Goal: Use online tool/utility: Utilize a website feature to perform a specific function

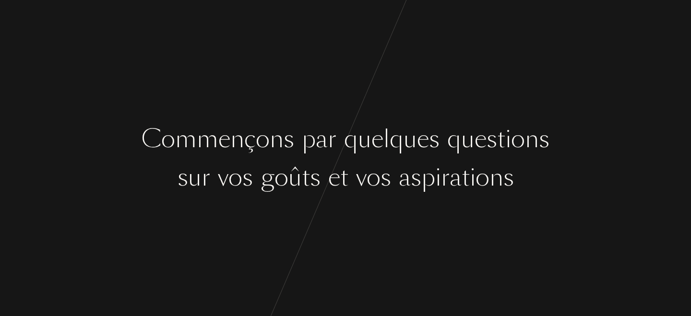
click at [355, 139] on div "q" at bounding box center [351, 139] width 14 height 36
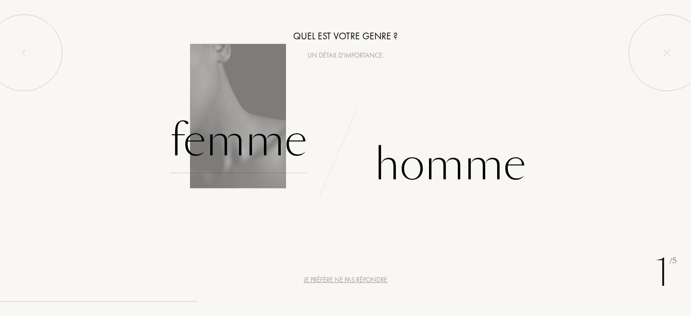
click at [226, 133] on div "Femme" at bounding box center [238, 140] width 137 height 65
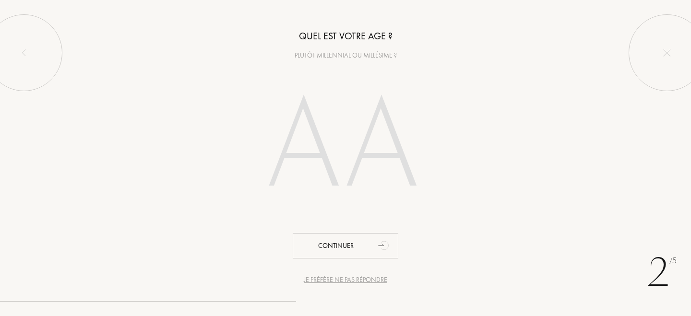
click at [322, 183] on input "number" at bounding box center [345, 148] width 206 height 166
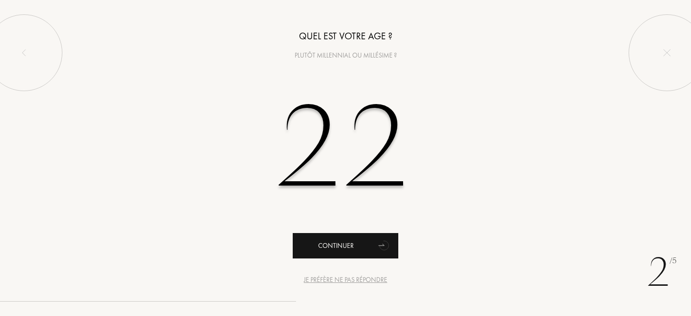
type input "22"
click at [342, 245] on div "Continuer" at bounding box center [346, 245] width 106 height 25
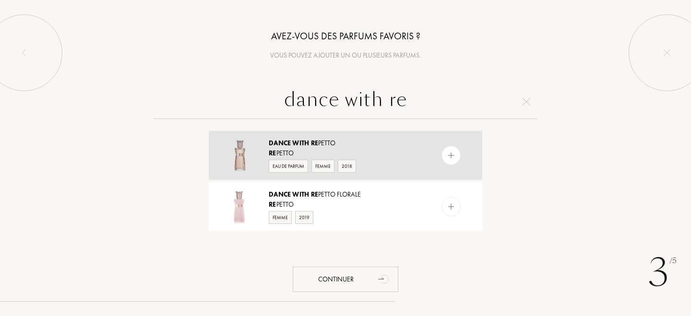
type input "dance with re"
click at [299, 145] on span "with" at bounding box center [300, 143] width 17 height 9
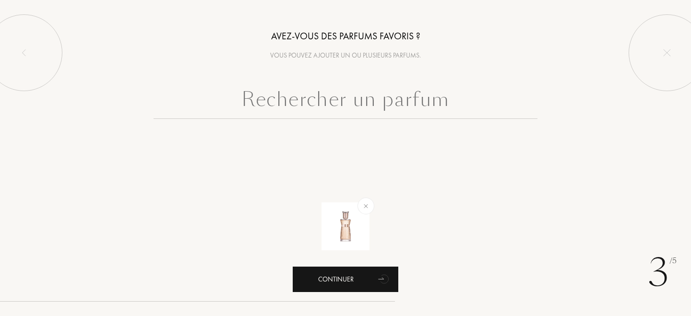
click at [352, 282] on div "Continuer" at bounding box center [346, 279] width 106 height 25
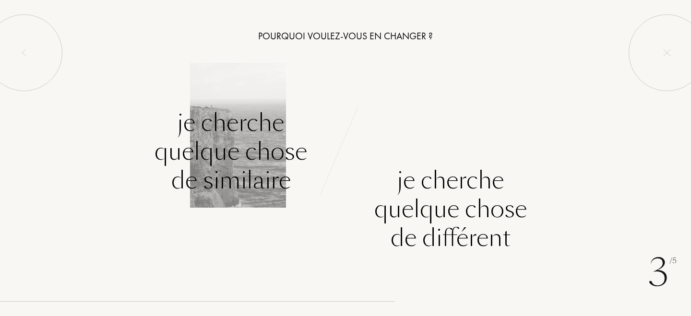
click at [218, 169] on div "Je cherche quelque chose de similaire" at bounding box center [231, 151] width 153 height 86
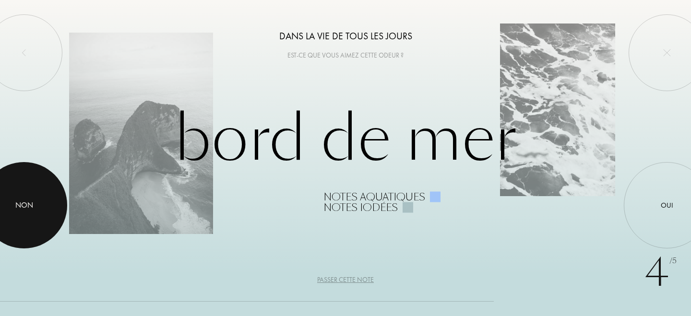
click at [15, 226] on div at bounding box center [24, 205] width 86 height 86
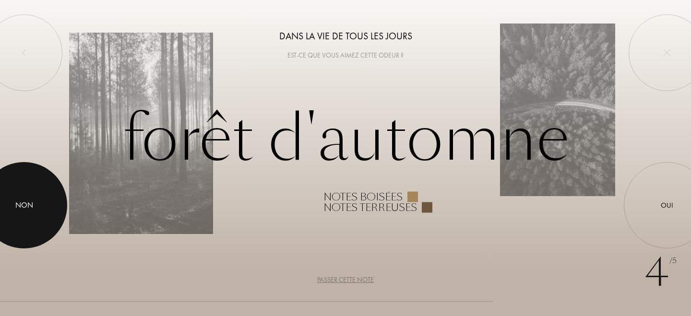
click at [35, 190] on div at bounding box center [24, 205] width 86 height 86
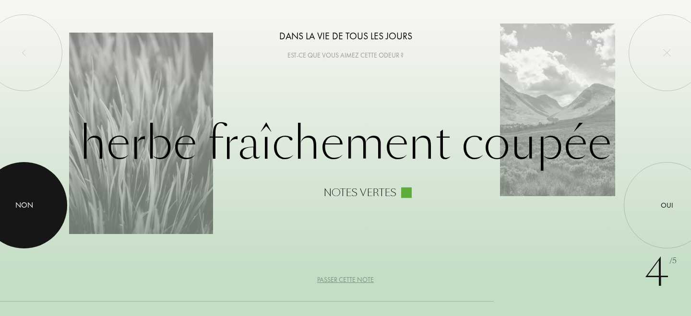
click at [8, 206] on div at bounding box center [24, 205] width 86 height 86
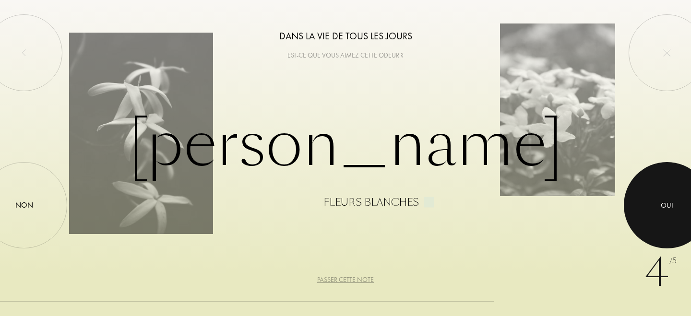
click at [681, 216] on div at bounding box center [667, 205] width 86 height 86
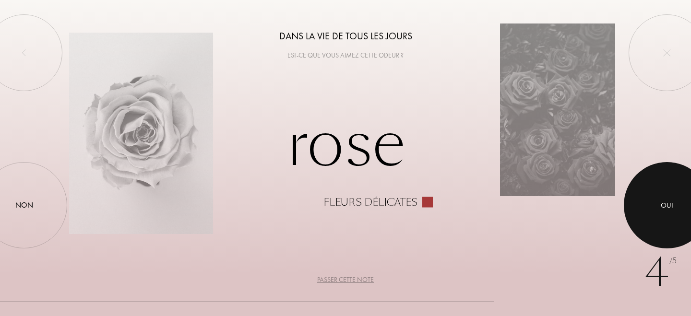
click at [681, 216] on div at bounding box center [667, 205] width 86 height 86
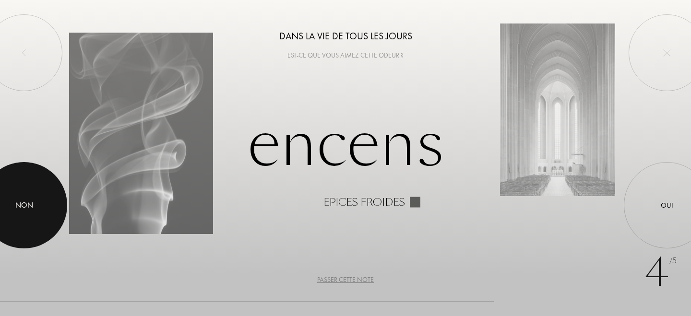
click at [49, 200] on div at bounding box center [24, 205] width 86 height 86
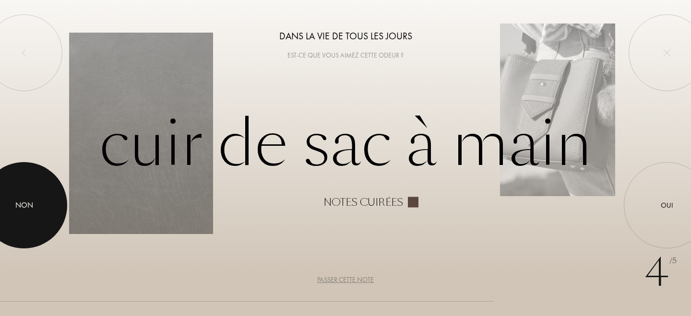
click at [49, 200] on div at bounding box center [24, 205] width 86 height 86
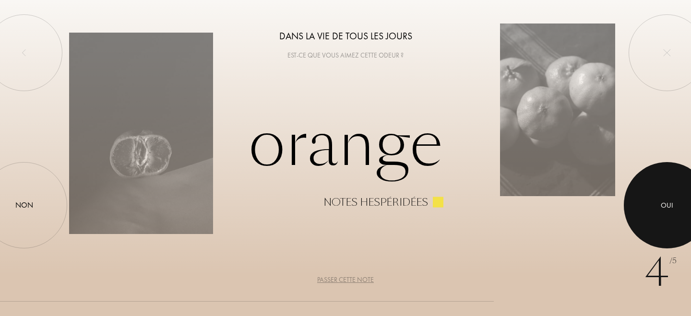
click at [647, 224] on div at bounding box center [667, 205] width 86 height 86
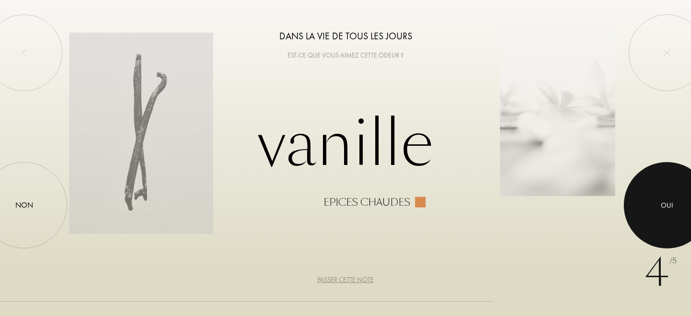
click at [647, 224] on div at bounding box center [667, 205] width 86 height 86
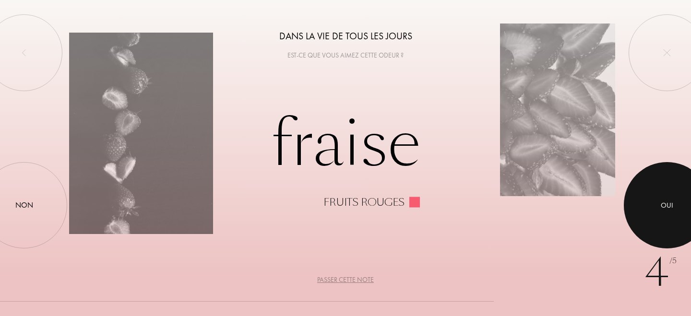
click at [647, 224] on div at bounding box center [667, 205] width 86 height 86
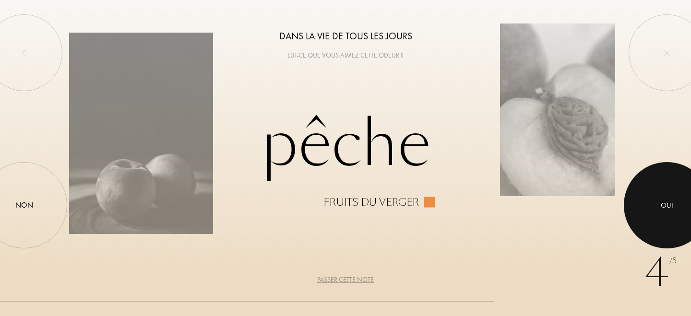
click at [647, 224] on div at bounding box center [667, 205] width 86 height 86
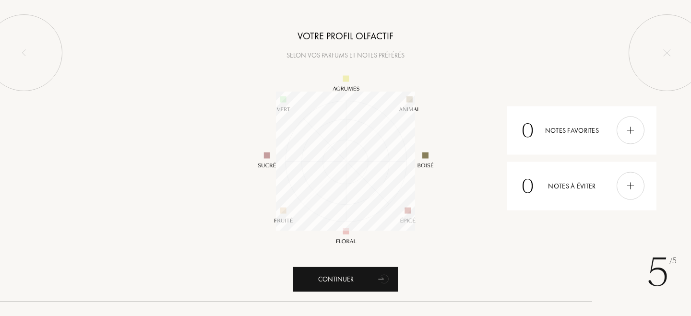
scroll to position [139, 139]
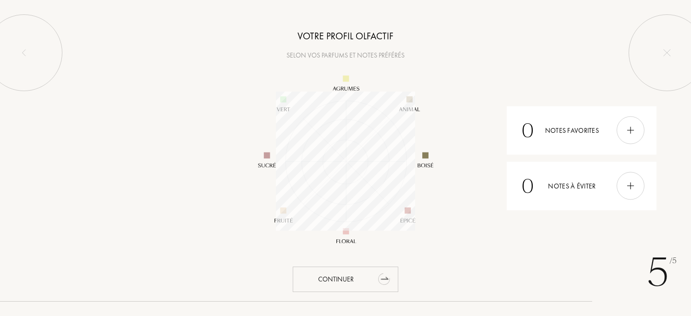
click at [353, 284] on div "Continuer" at bounding box center [346, 279] width 106 height 25
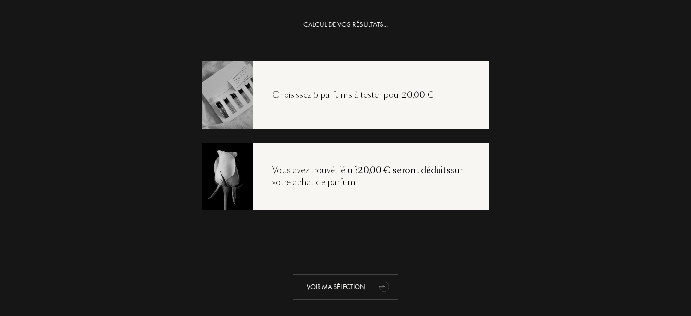
click at [327, 285] on div "Voir ma sélection" at bounding box center [346, 286] width 106 height 25
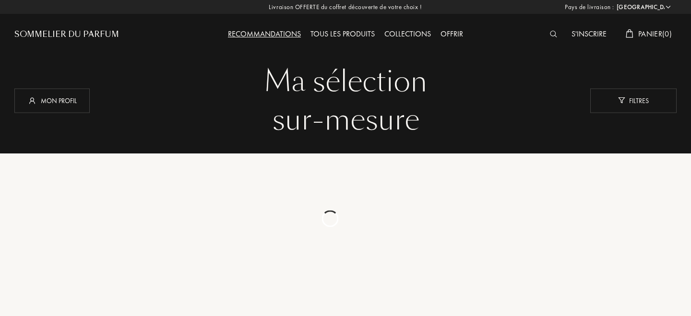
select select "FR"
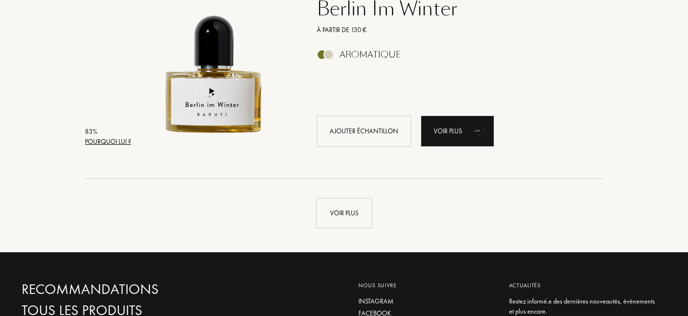
scroll to position [2268, 0]
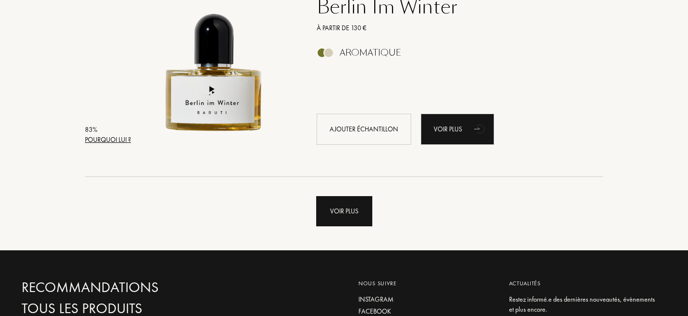
click at [358, 200] on div "Voir plus" at bounding box center [344, 211] width 56 height 30
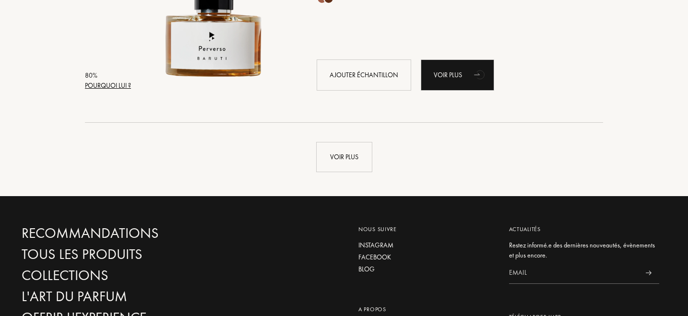
scroll to position [4671, 0]
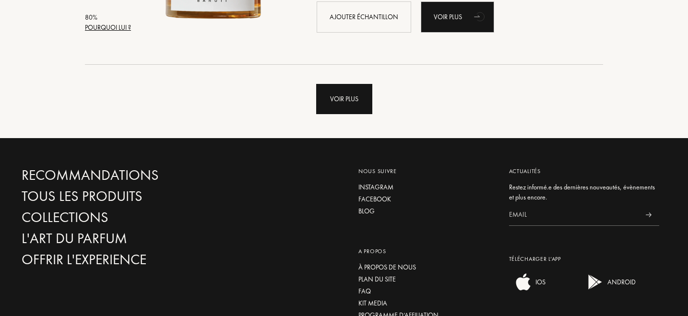
click at [365, 103] on div "Voir plus" at bounding box center [344, 99] width 56 height 30
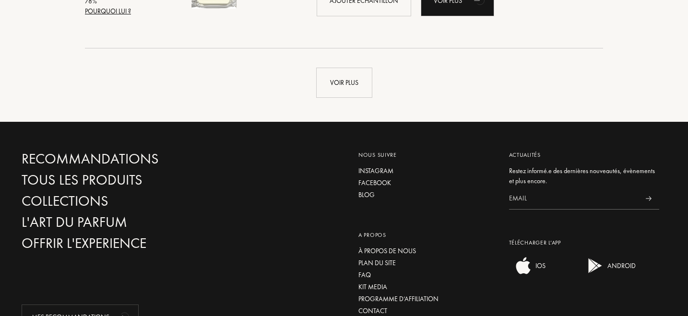
scroll to position [6986, 0]
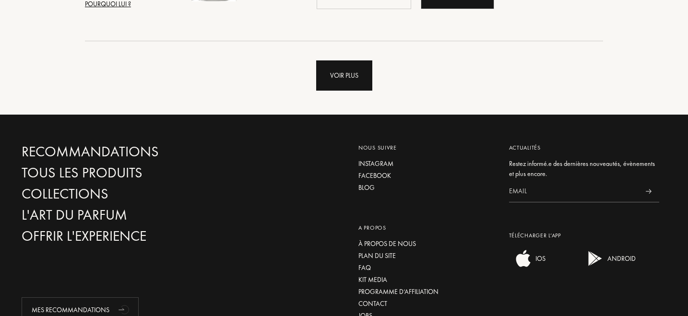
click at [356, 66] on div "Voir plus" at bounding box center [344, 75] width 56 height 30
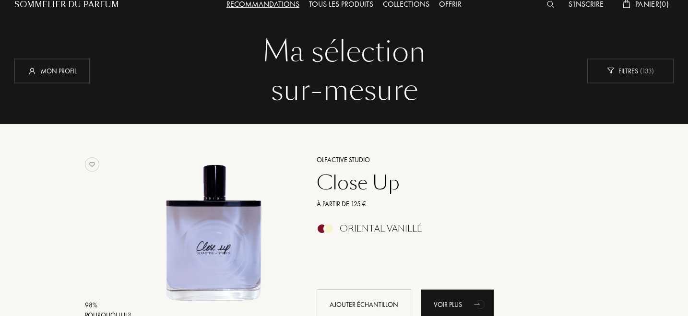
scroll to position [0, 0]
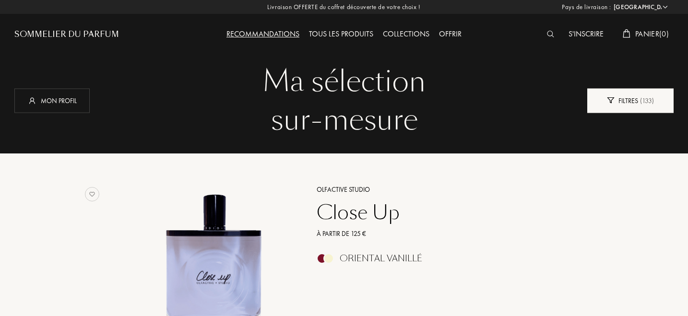
click at [640, 103] on span "( 133 )" at bounding box center [646, 100] width 16 height 9
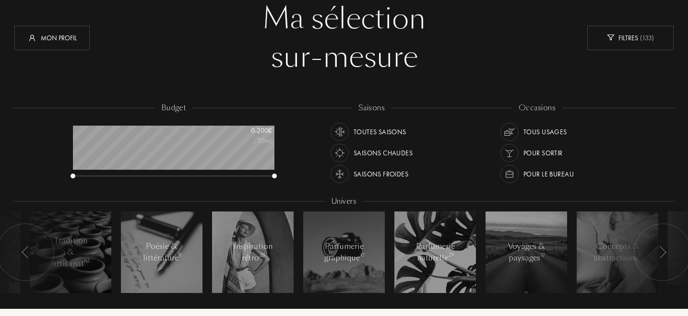
scroll to position [65, 0]
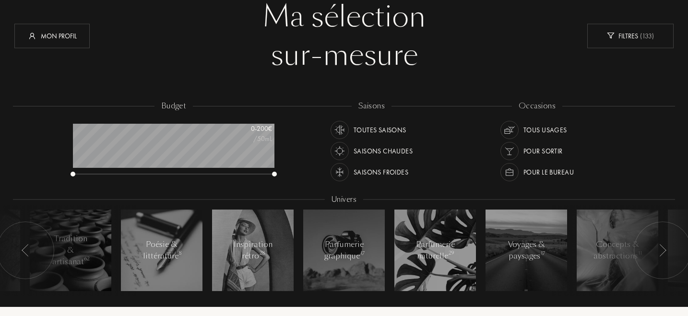
click at [380, 125] on div "Toutes saisons" at bounding box center [380, 130] width 53 height 18
click at [512, 130] on img at bounding box center [509, 129] width 13 height 13
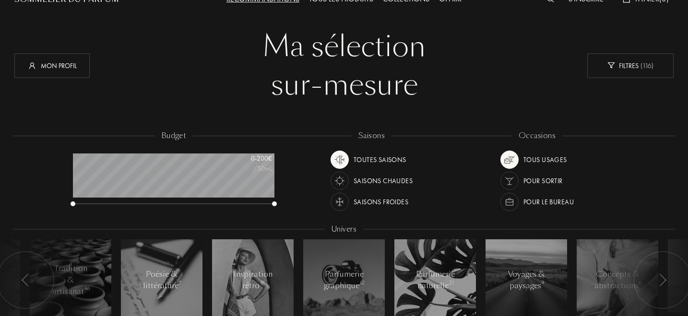
scroll to position [35, 0]
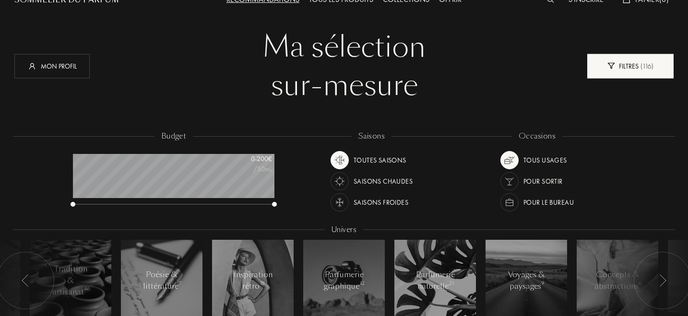
click at [608, 70] on div "Filtres ( 116 )" at bounding box center [630, 66] width 86 height 24
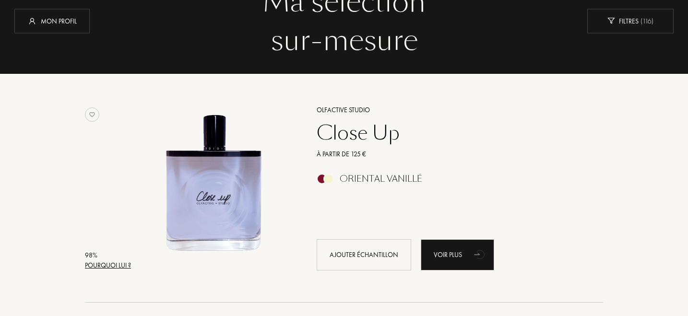
scroll to position [80, 0]
